Goal: Task Accomplishment & Management: Use online tool/utility

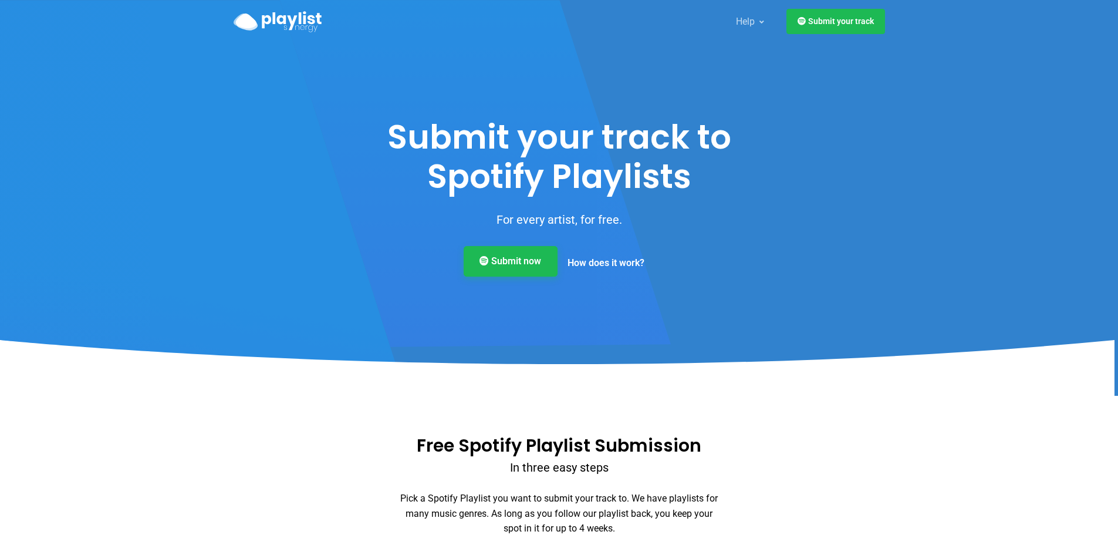
click at [543, 265] on link "Submit now" at bounding box center [511, 261] width 94 height 31
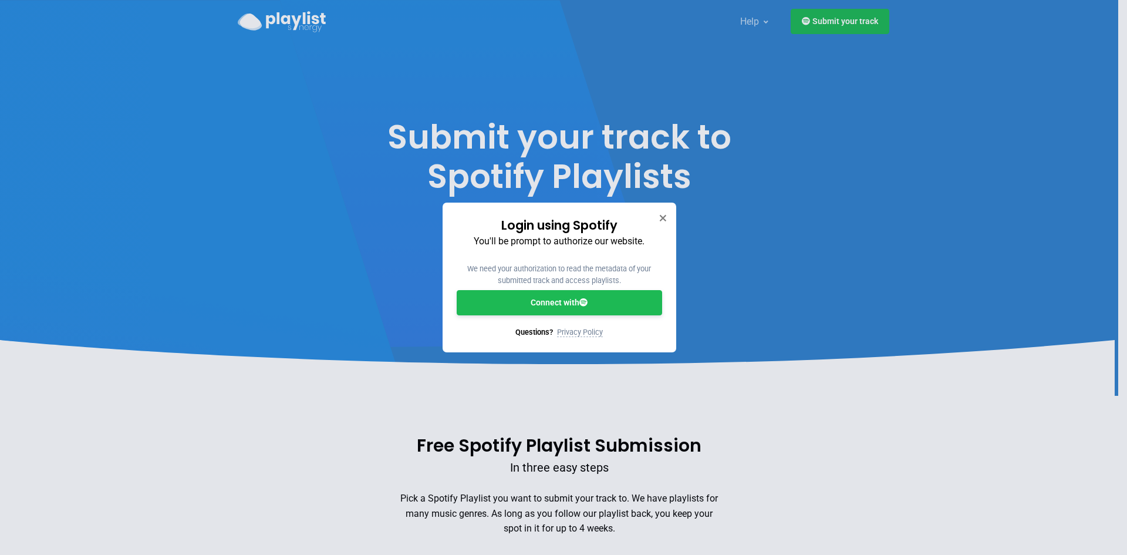
click at [574, 300] on link "Connect with" at bounding box center [559, 302] width 205 height 25
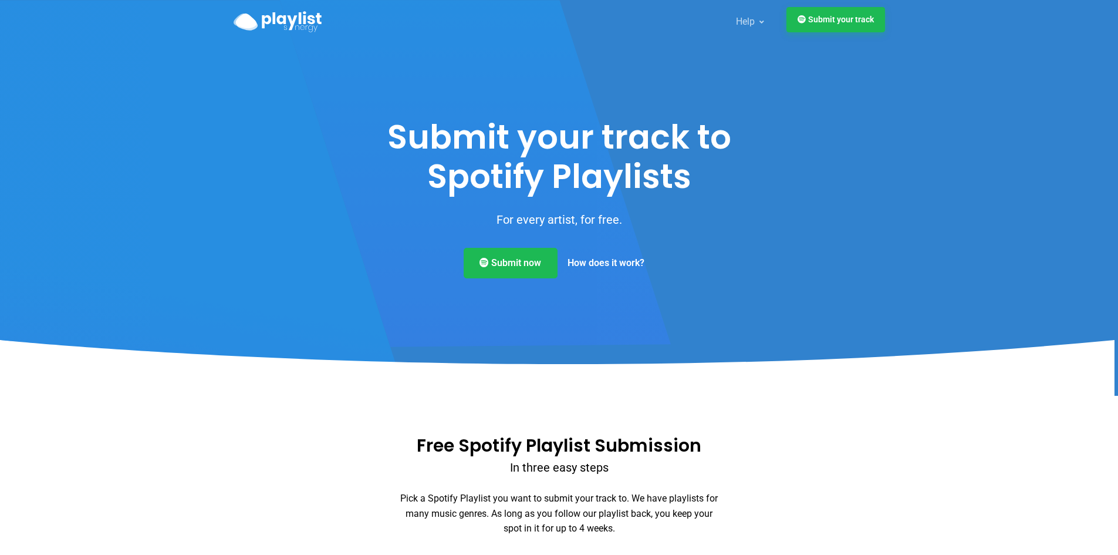
click at [848, 13] on link "Submit your track" at bounding box center [835, 19] width 99 height 25
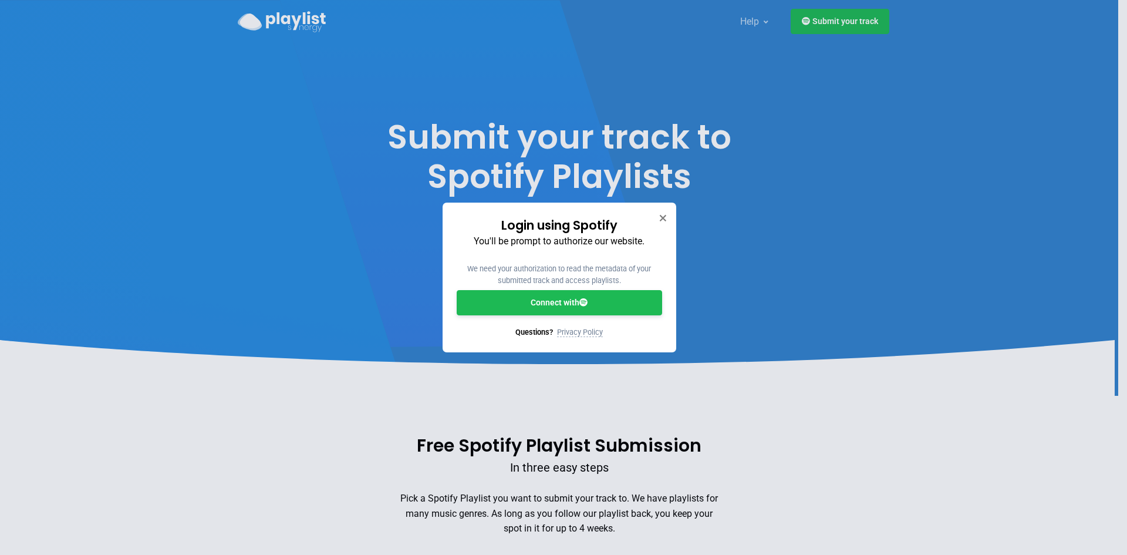
click at [580, 304] on icon at bounding box center [583, 302] width 8 height 8
